Goal: Check status

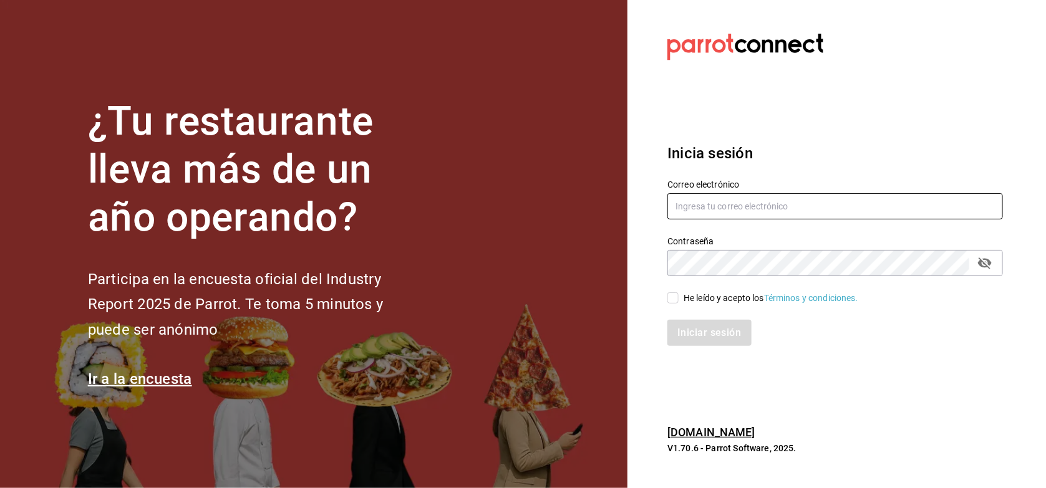
type input "[PERSON_NAME][EMAIL_ADDRESS][PERSON_NAME][DOMAIN_NAME]"
click at [674, 294] on input "He leído y acepto los Términos y condiciones." at bounding box center [672, 298] width 11 height 11
checkbox input "true"
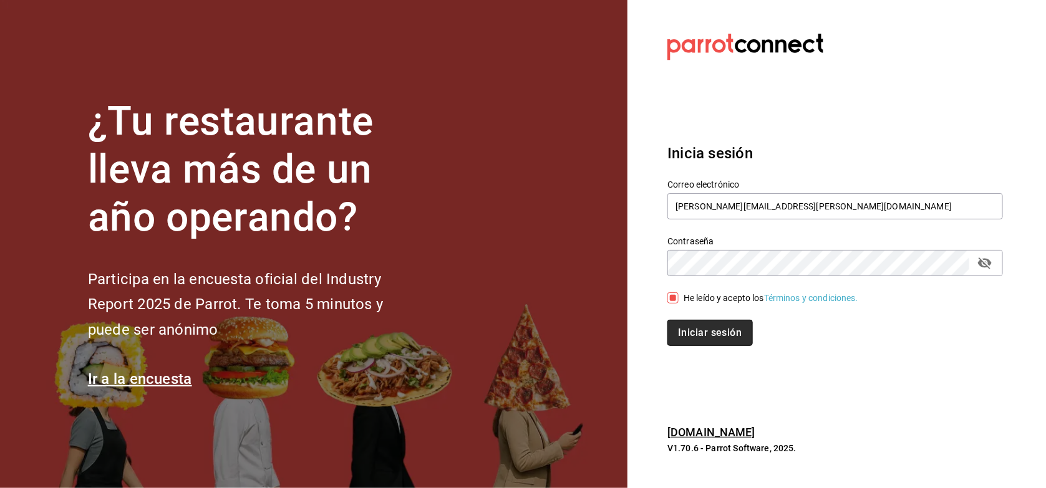
click at [679, 329] on button "Iniciar sesión" at bounding box center [709, 333] width 85 height 26
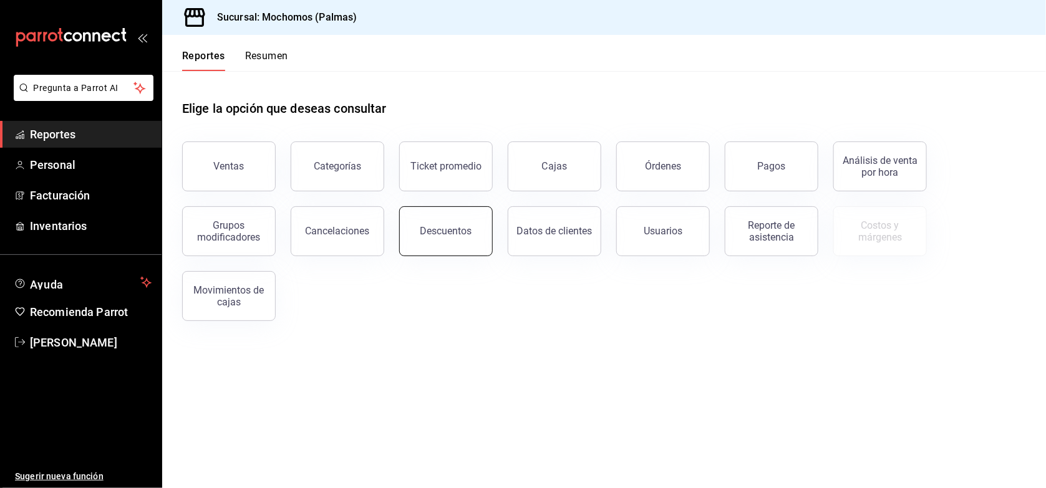
click at [460, 246] on button "Descuentos" at bounding box center [446, 231] width 94 height 50
